Goal: Information Seeking & Learning: Find specific fact

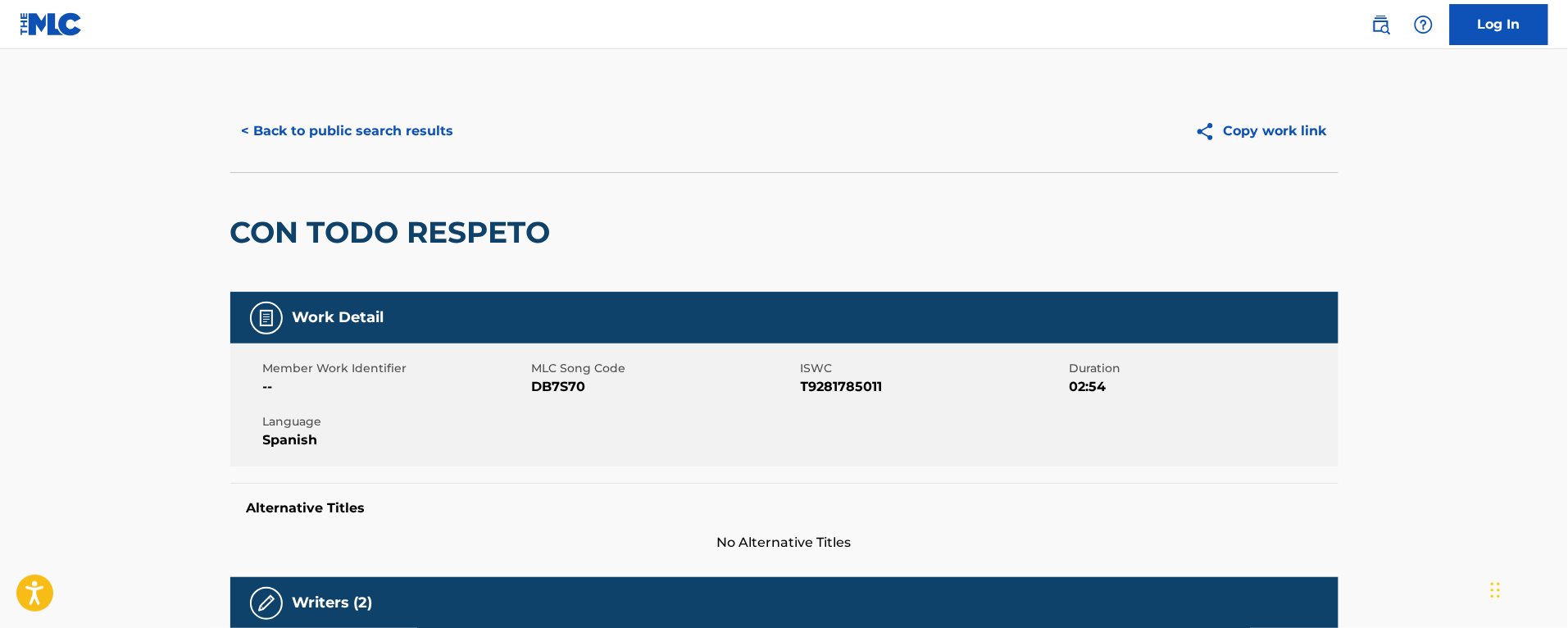
click at [355, 113] on button "< Back to public search results" at bounding box center [348, 131] width 236 height 41
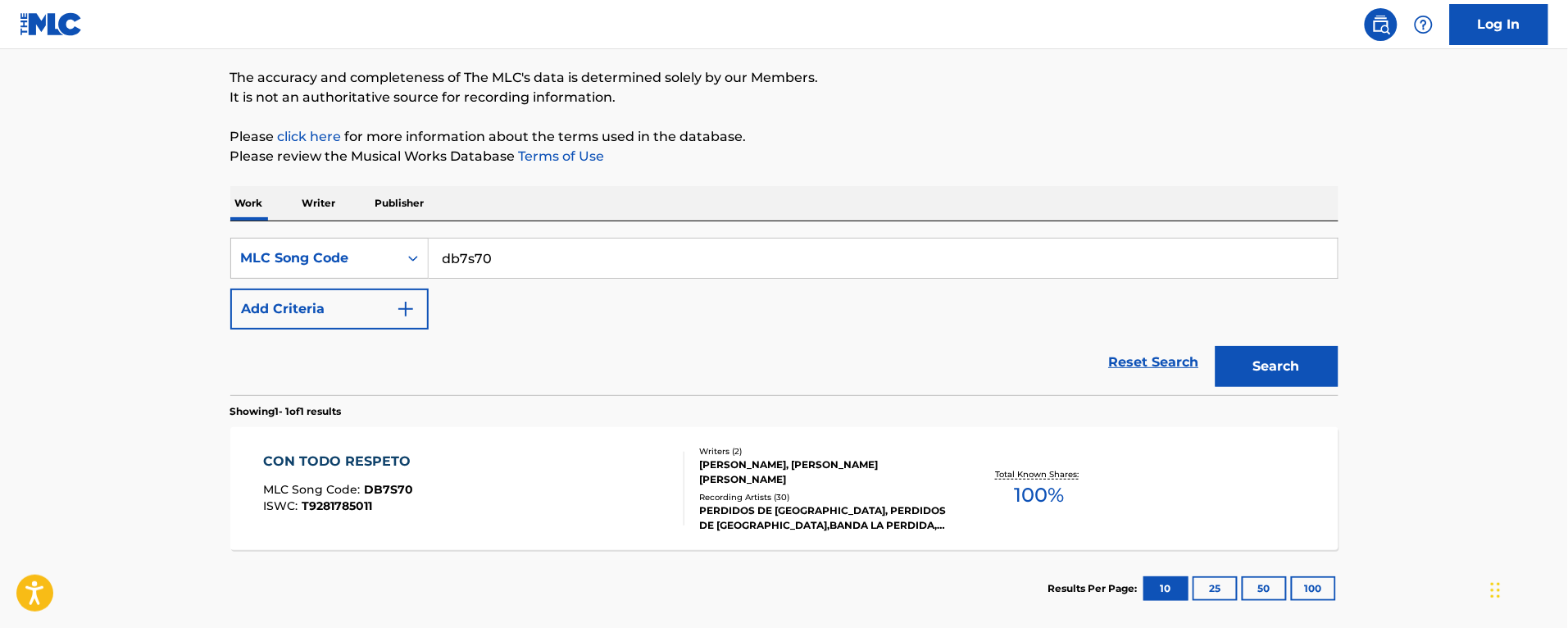
drag, startPoint x: 650, startPoint y: 256, endPoint x: 194, endPoint y: 251, distance: 456.0
click at [194, 251] on main "The MLC Public Work Search The accuracy and completeness of The MLC's data is d…" at bounding box center [784, 278] width 1568 height 713
paste input "ea3lhr"
click at [1216, 346] on button "Search" at bounding box center [1277, 366] width 123 height 41
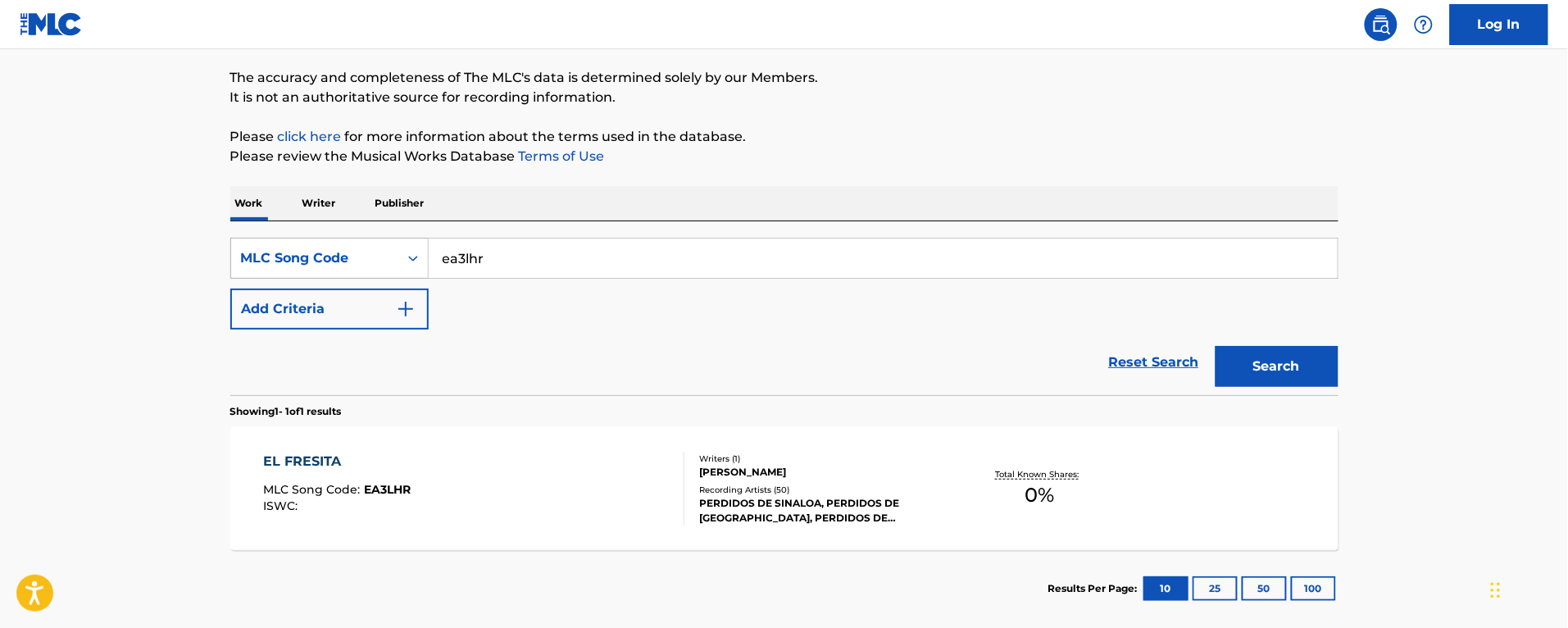
drag, startPoint x: 552, startPoint y: 264, endPoint x: 309, endPoint y: 260, distance: 243.0
click at [309, 260] on div "SearchWithCriteria1c17e1d3-01f1-4557-8f1a-699221590c94 MLC Song Code ea3lhr" at bounding box center [785, 258] width 1109 height 41
paste input "RA2RMH"
type input "RA2RMH"
click at [1216, 346] on button "Search" at bounding box center [1277, 366] width 123 height 41
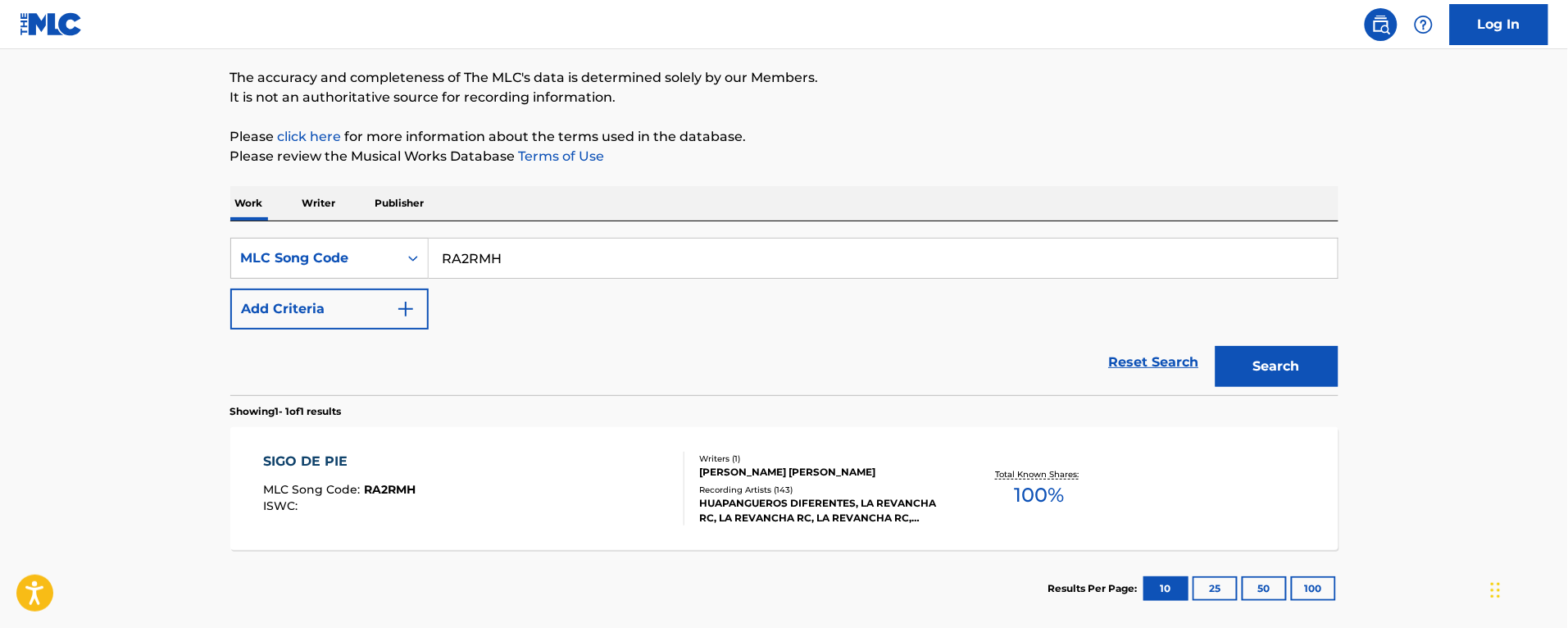
click at [549, 472] on div "SIGO DE PIE MLC Song Code : RA2RMH ISWC :" at bounding box center [474, 488] width 422 height 74
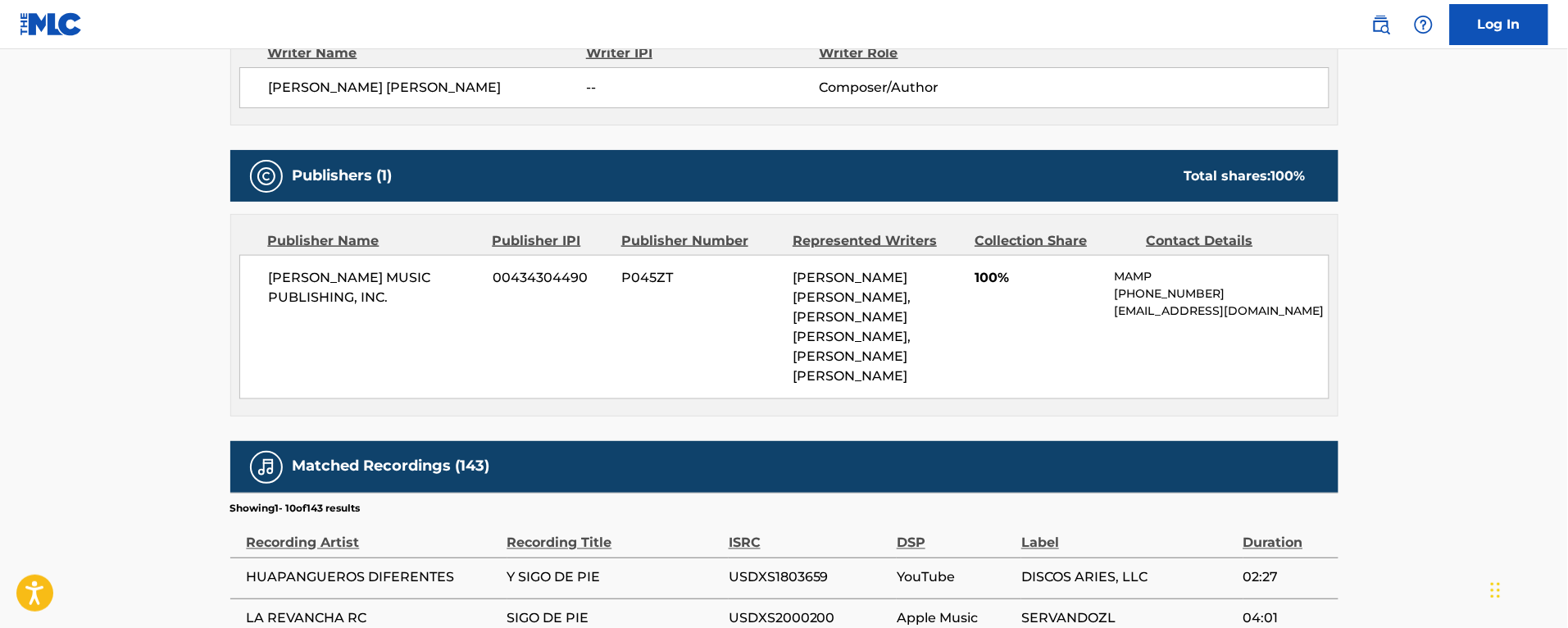
scroll to position [717, 0]
